Goal: Find specific page/section: Find specific page/section

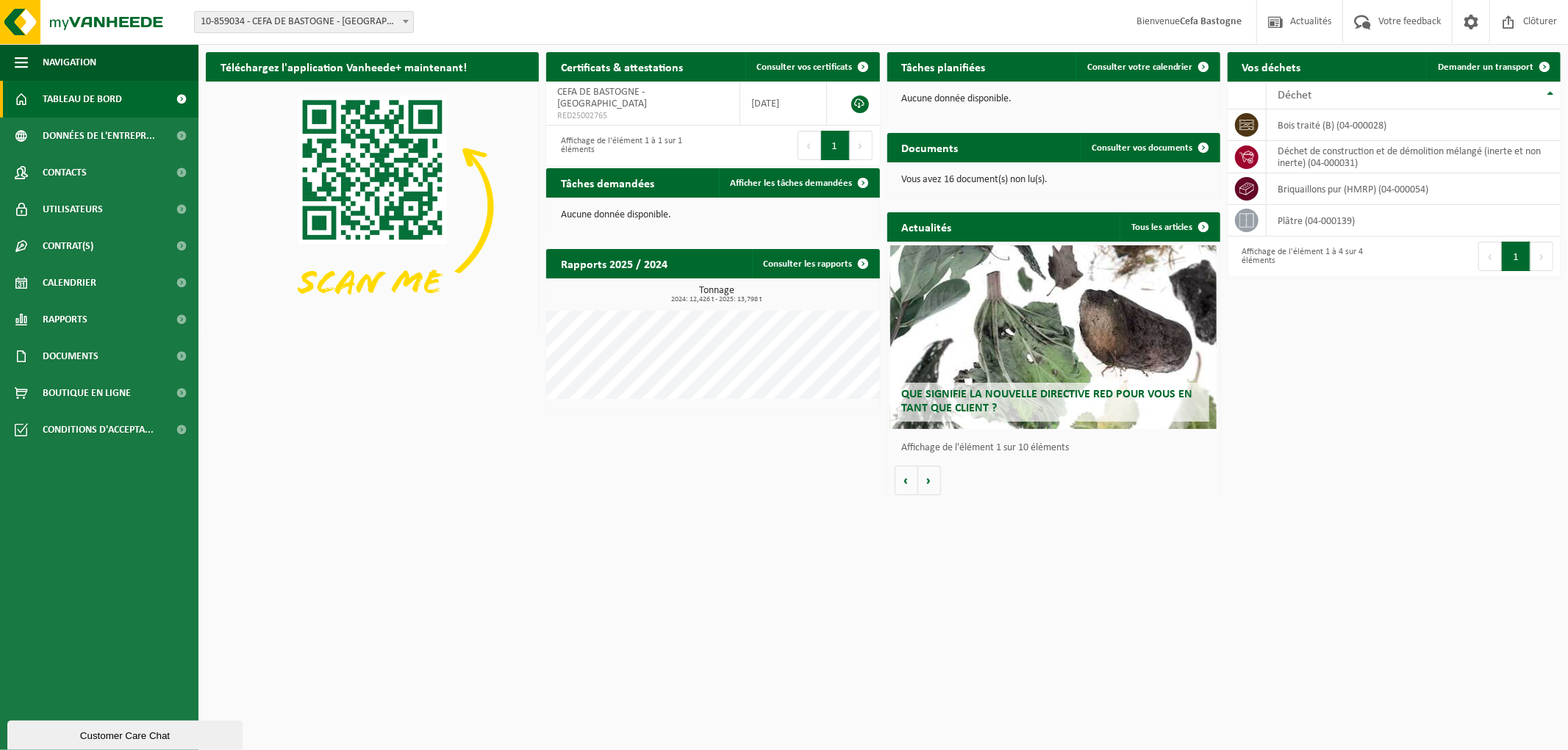
click at [834, 130] on button "1" at bounding box center [835, 145] width 29 height 29
click at [1101, 143] on span "Consulter vos documents" at bounding box center [1142, 147] width 101 height 9
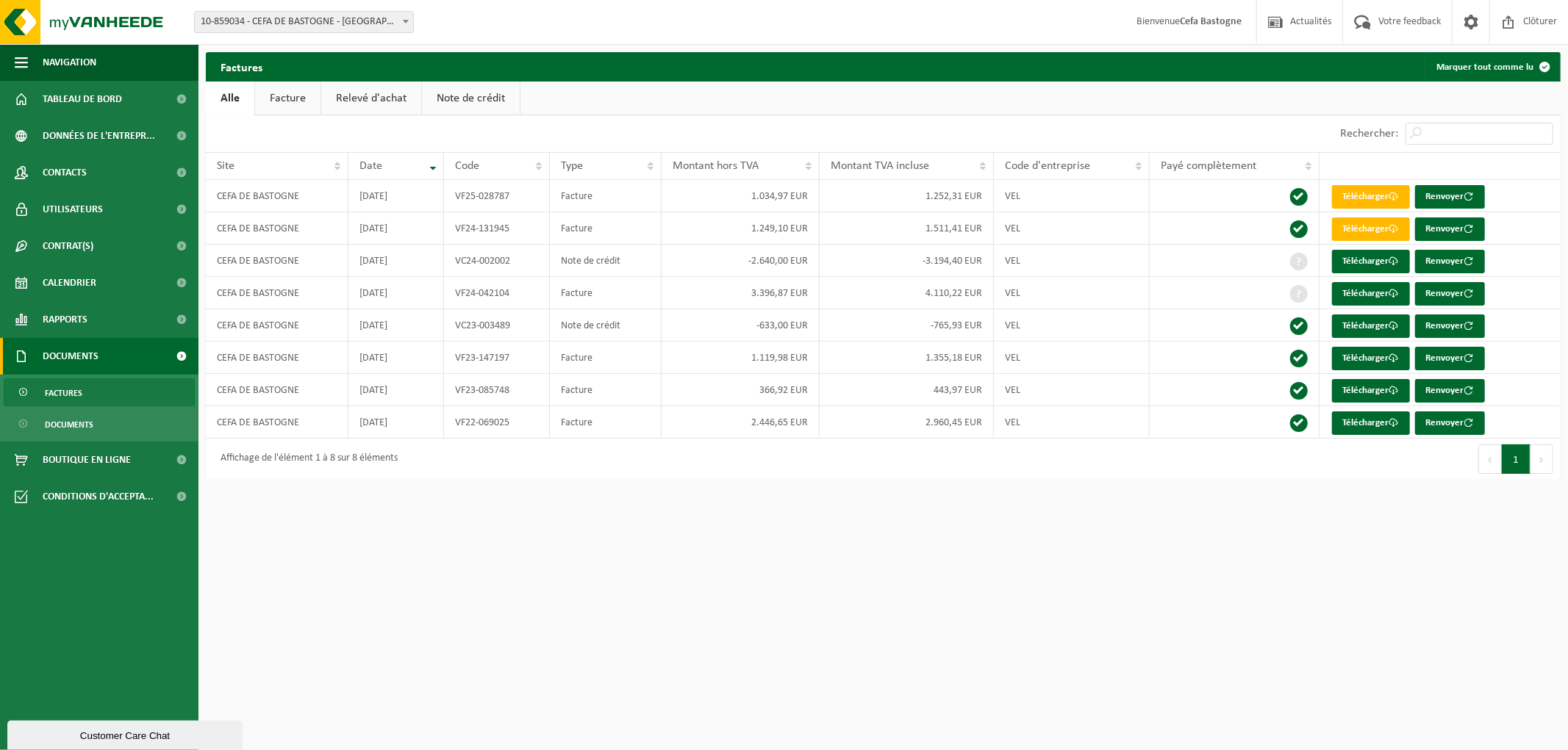
click at [61, 385] on span "Factures" at bounding box center [63, 392] width 38 height 28
drag, startPoint x: 259, startPoint y: 739, endPoint x: 195, endPoint y: 764, distance: 68.7
click at [195, 749] on html "Site: 10-859034 - CEFA DE BASTOGNE - BASTOGNE 10-859034 - CEFA DE BASTOGNE - BA…" at bounding box center [784, 375] width 1568 height 750
